Goal: Download file/media

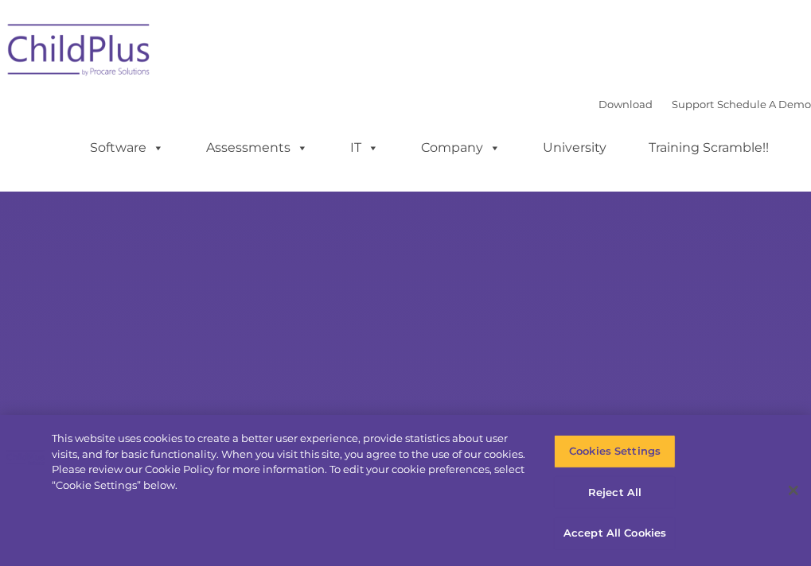
select select "MEDIUM"
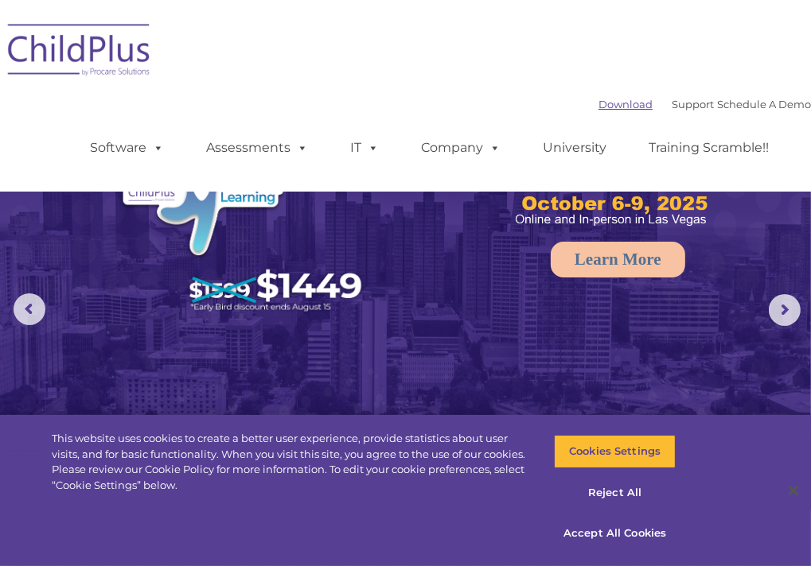
click at [598, 105] on link "Download" at bounding box center [625, 104] width 54 height 13
click at [598, 100] on link "Download" at bounding box center [625, 104] width 54 height 13
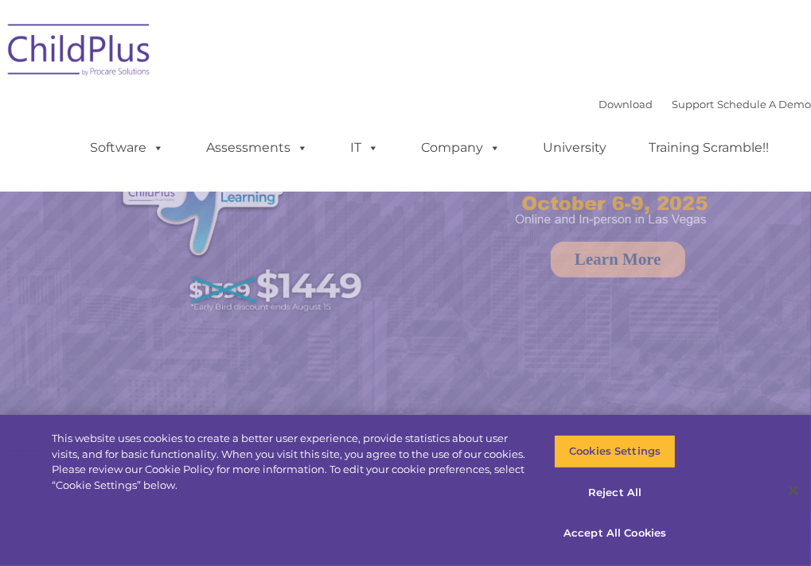
select select "MEDIUM"
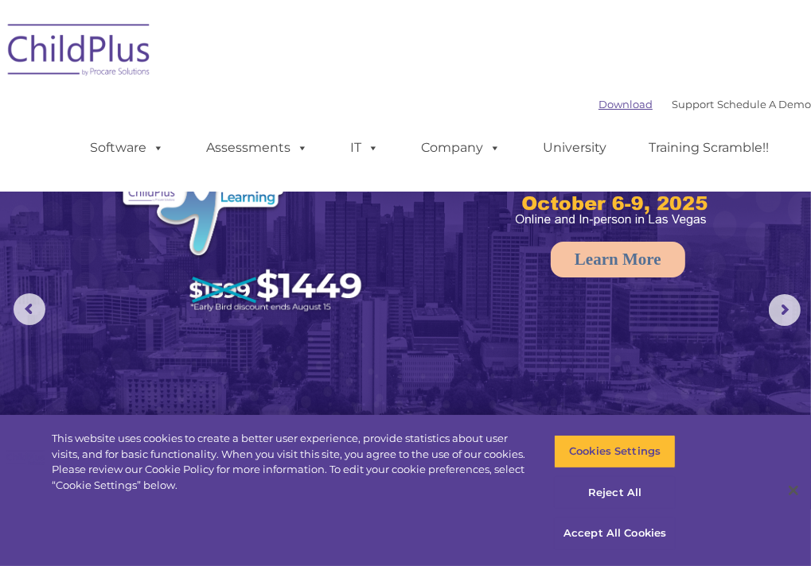
click at [598, 107] on link "Download" at bounding box center [625, 104] width 54 height 13
click at [598, 111] on link "Download" at bounding box center [625, 104] width 54 height 13
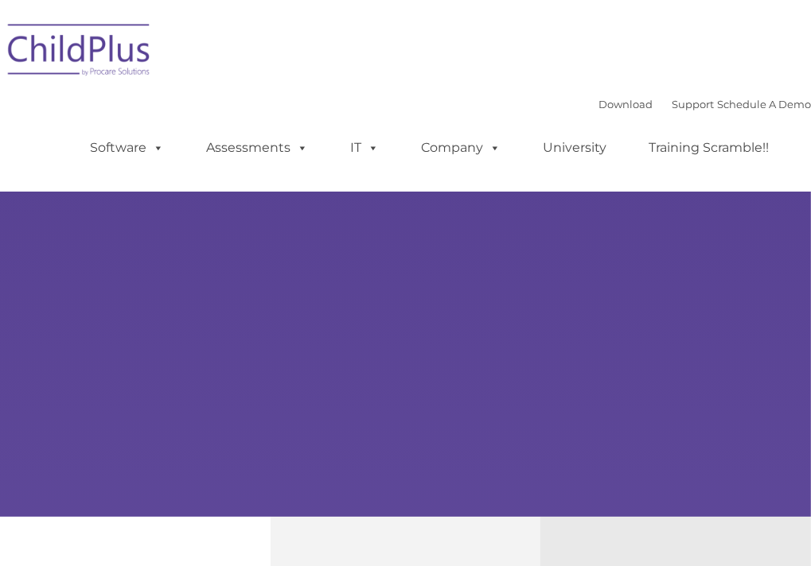
type input ""
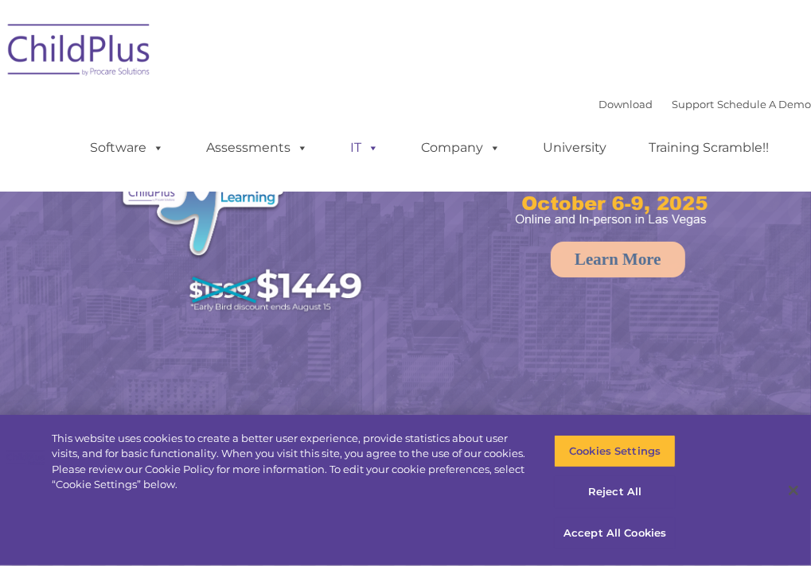
select select "MEDIUM"
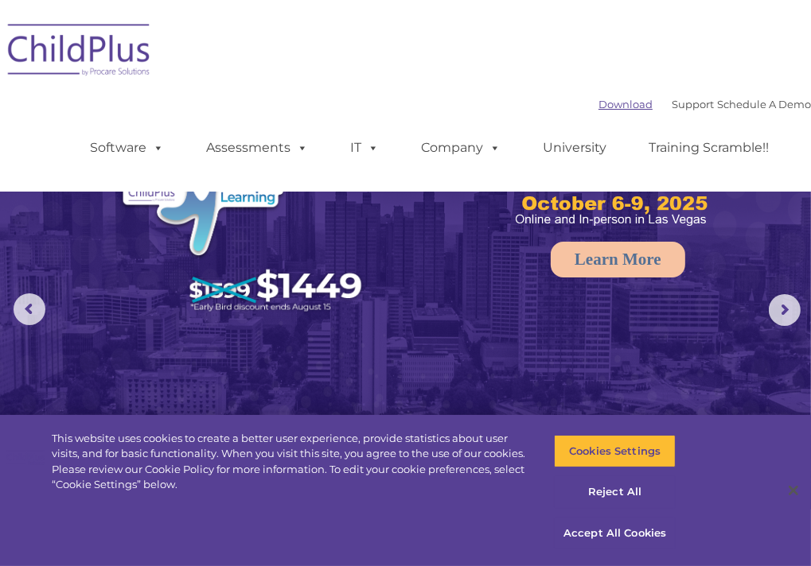
click at [605, 99] on link "Download" at bounding box center [625, 104] width 54 height 13
